Goal: Find contact information: Find contact information

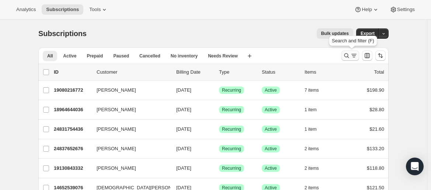
click at [249, 54] on icon "Search and filter results" at bounding box center [353, 54] width 5 height 1
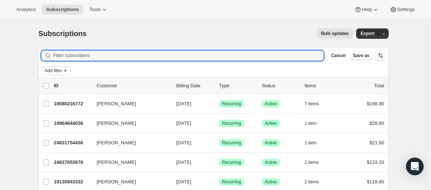
click at [55, 72] on span "Add filter" at bounding box center [53, 71] width 17 height 6
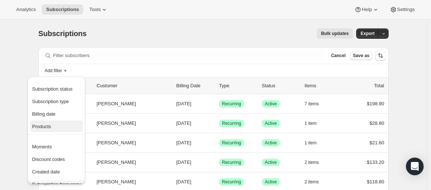
click at [52, 128] on span "Products" at bounding box center [56, 126] width 49 height 7
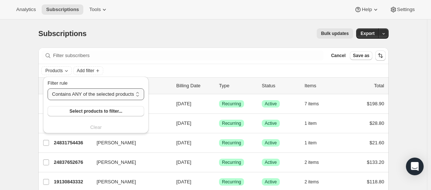
click at [121, 95] on select "Contains ANY of the selected products Contains ALL of the selected products Con…" at bounding box center [96, 94] width 97 height 12
click at [122, 95] on select "Contains ANY of the selected products Contains ALL of the selected products Con…" at bounding box center [96, 94] width 97 height 12
click at [107, 112] on span "Select products to filter..." at bounding box center [96, 111] width 53 height 6
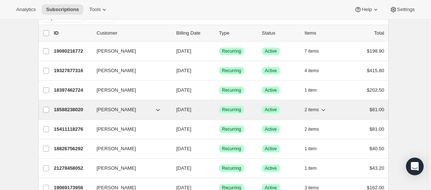
scroll to position [54, 0]
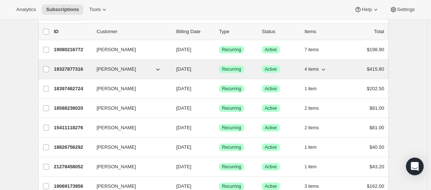
click at [142, 70] on button "[PERSON_NAME]" at bounding box center [129, 69] width 74 height 12
click at [73, 67] on p "19327877316" at bounding box center [72, 69] width 37 height 7
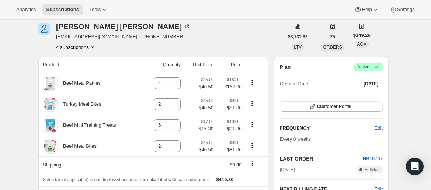
scroll to position [31, 0]
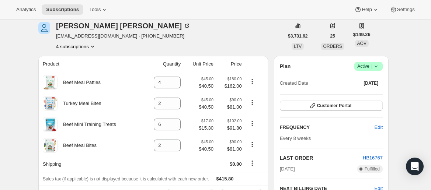
click at [83, 36] on span "[EMAIL_ADDRESS][DOMAIN_NAME] · [PHONE_NUMBER]" at bounding box center [123, 35] width 135 height 7
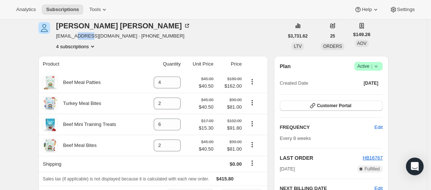
click at [83, 36] on span "[EMAIL_ADDRESS][DOMAIN_NAME] · [PHONE_NUMBER]" at bounding box center [123, 35] width 135 height 7
drag, startPoint x: 103, startPoint y: 37, endPoint x: 56, endPoint y: 36, distance: 46.5
click at [56, 36] on div "[PERSON_NAME] [EMAIL_ADDRESS][DOMAIN_NAME] · [PHONE_NUMBER] 4 subscriptions" at bounding box center [160, 36] width 245 height 28
copy span "[EMAIL_ADDRESS][DOMAIN_NAME]"
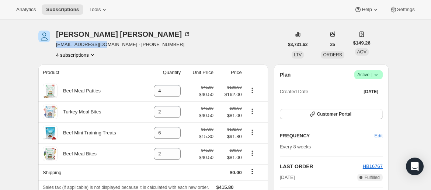
scroll to position [21, 0]
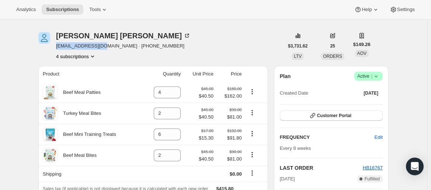
copy span "[EMAIL_ADDRESS][DOMAIN_NAME]"
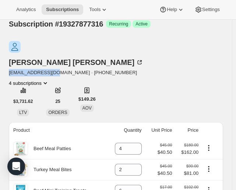
copy span "[EMAIL_ADDRESS][DOMAIN_NAME]"
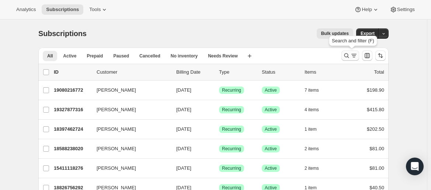
click at [249, 56] on icon "Search and filter results" at bounding box center [353, 55] width 7 height 7
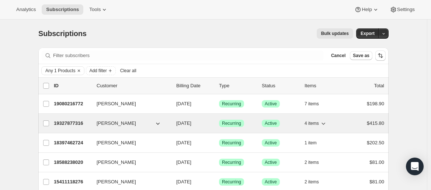
click at [249, 125] on icon "button" at bounding box center [323, 123] width 7 height 7
